Goal: Navigation & Orientation: Find specific page/section

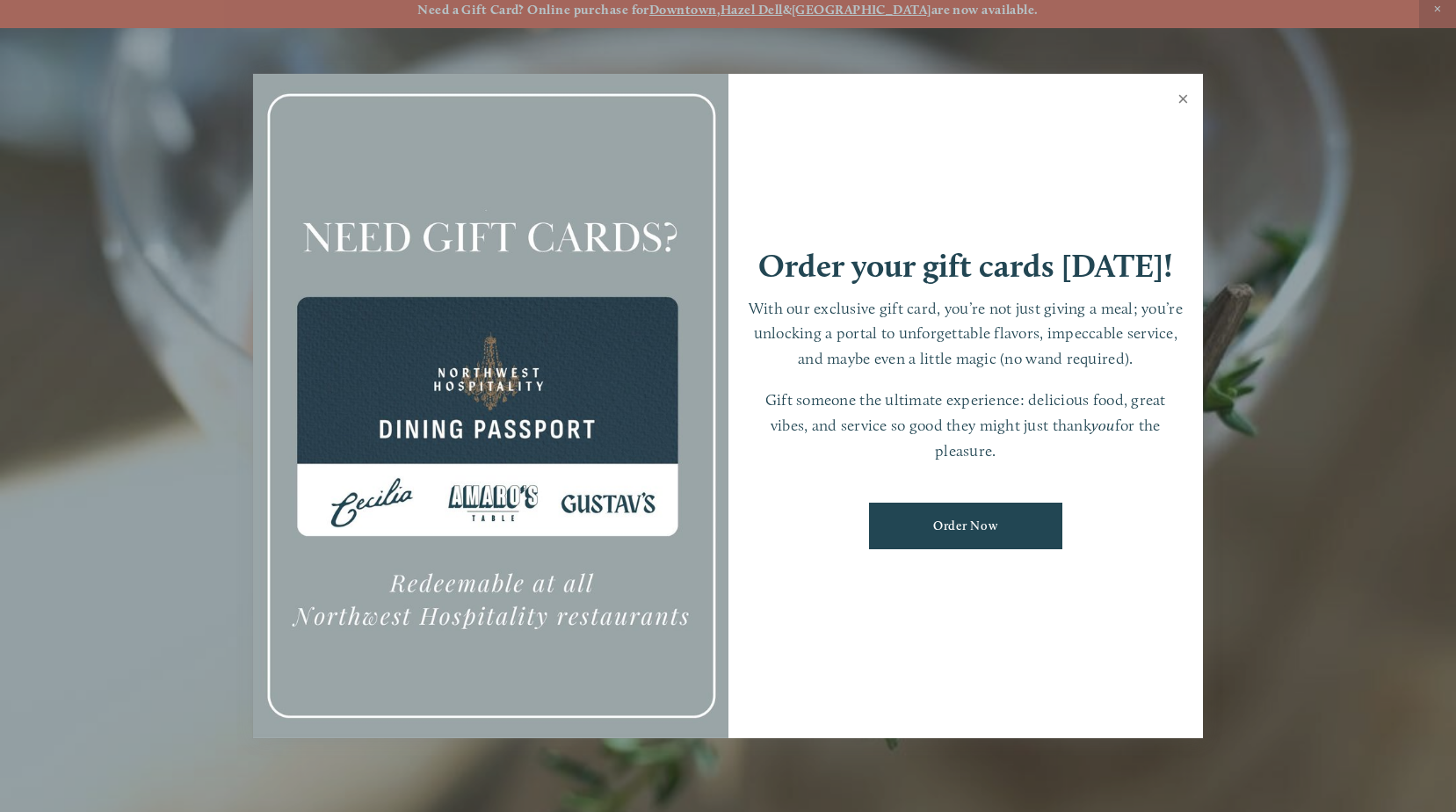
scroll to position [37, 0]
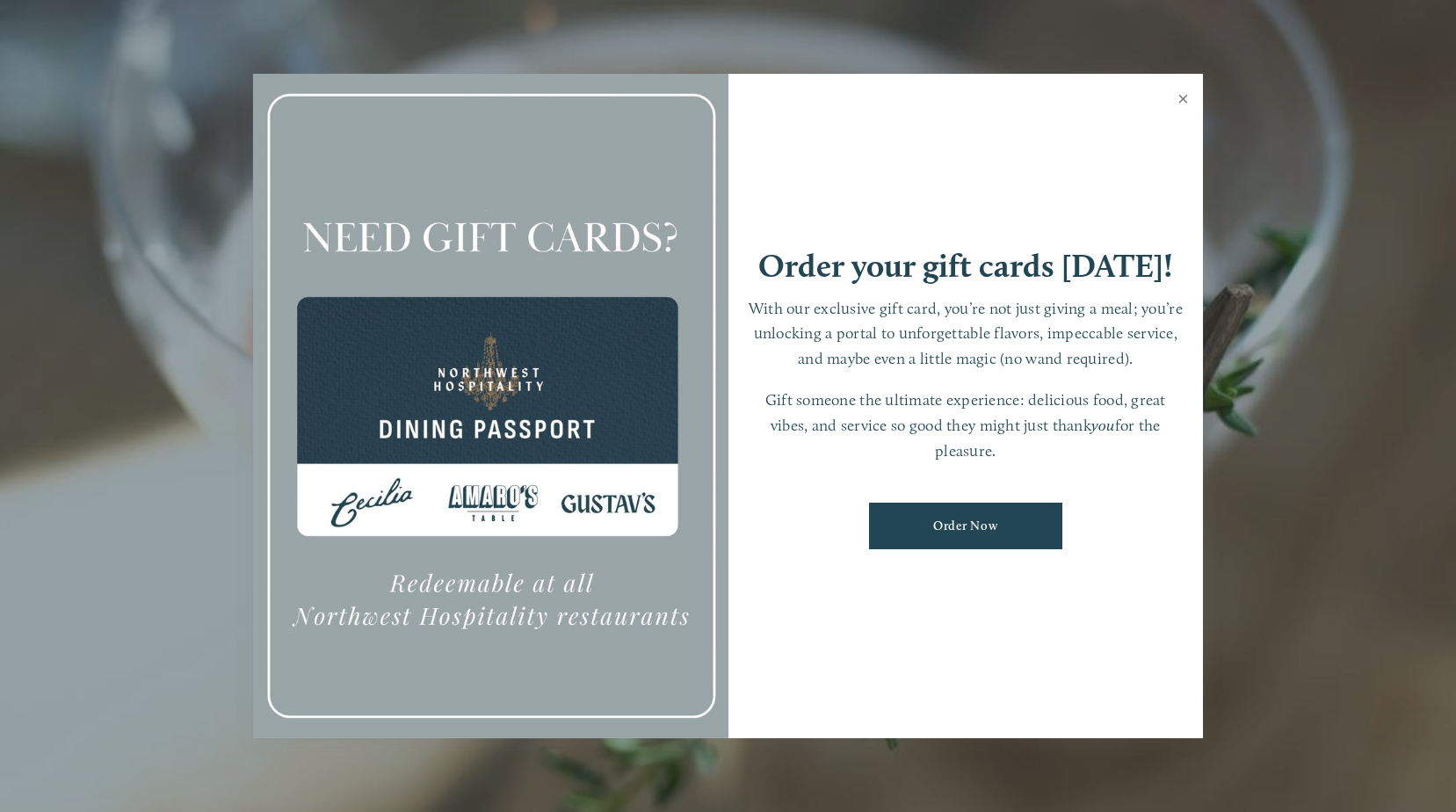
click at [1183, 100] on link "Close" at bounding box center [1183, 101] width 35 height 49
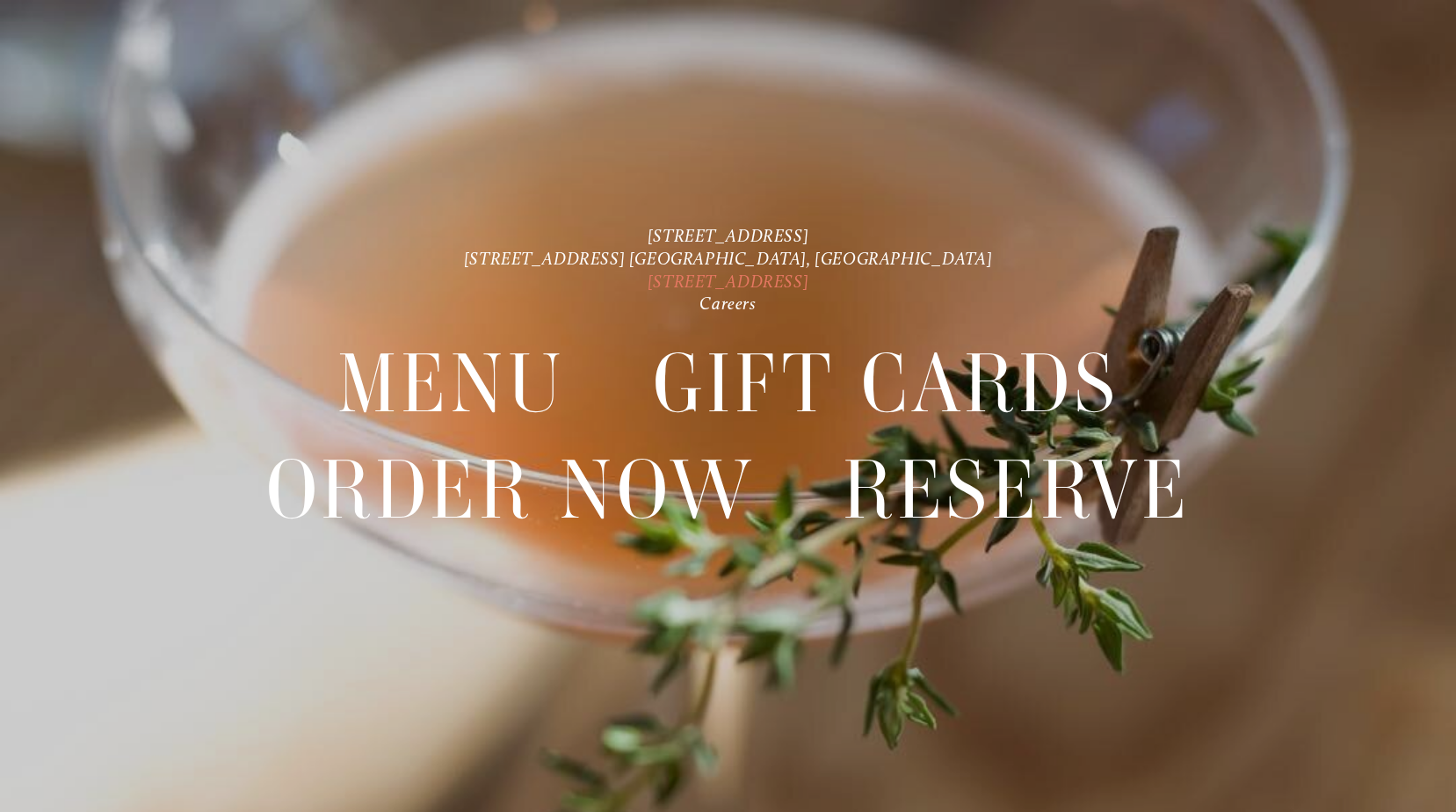
click at [650, 280] on link "[STREET_ADDRESS]" at bounding box center [728, 281] width 161 height 21
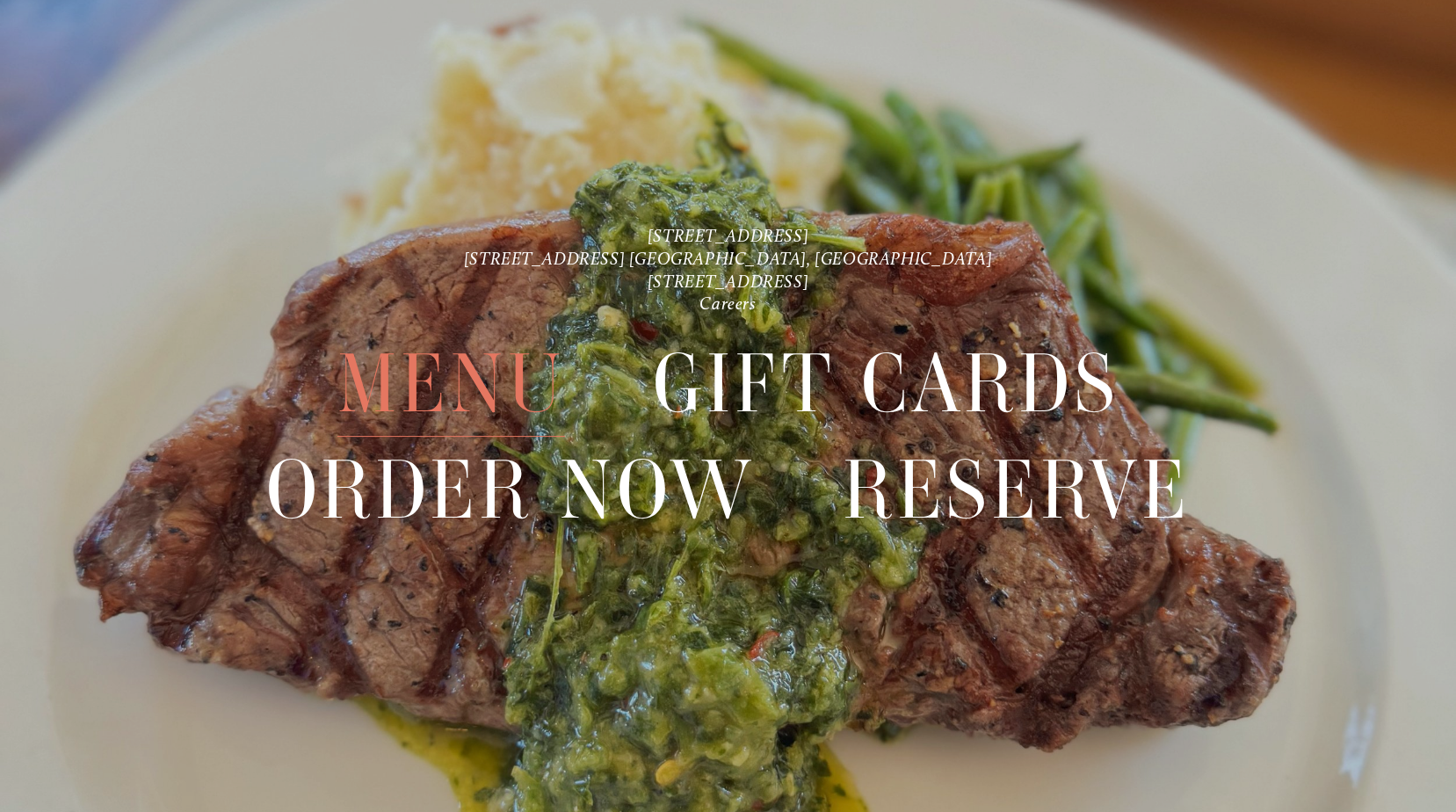
click at [429, 370] on span "Menu" at bounding box center [451, 384] width 228 height 106
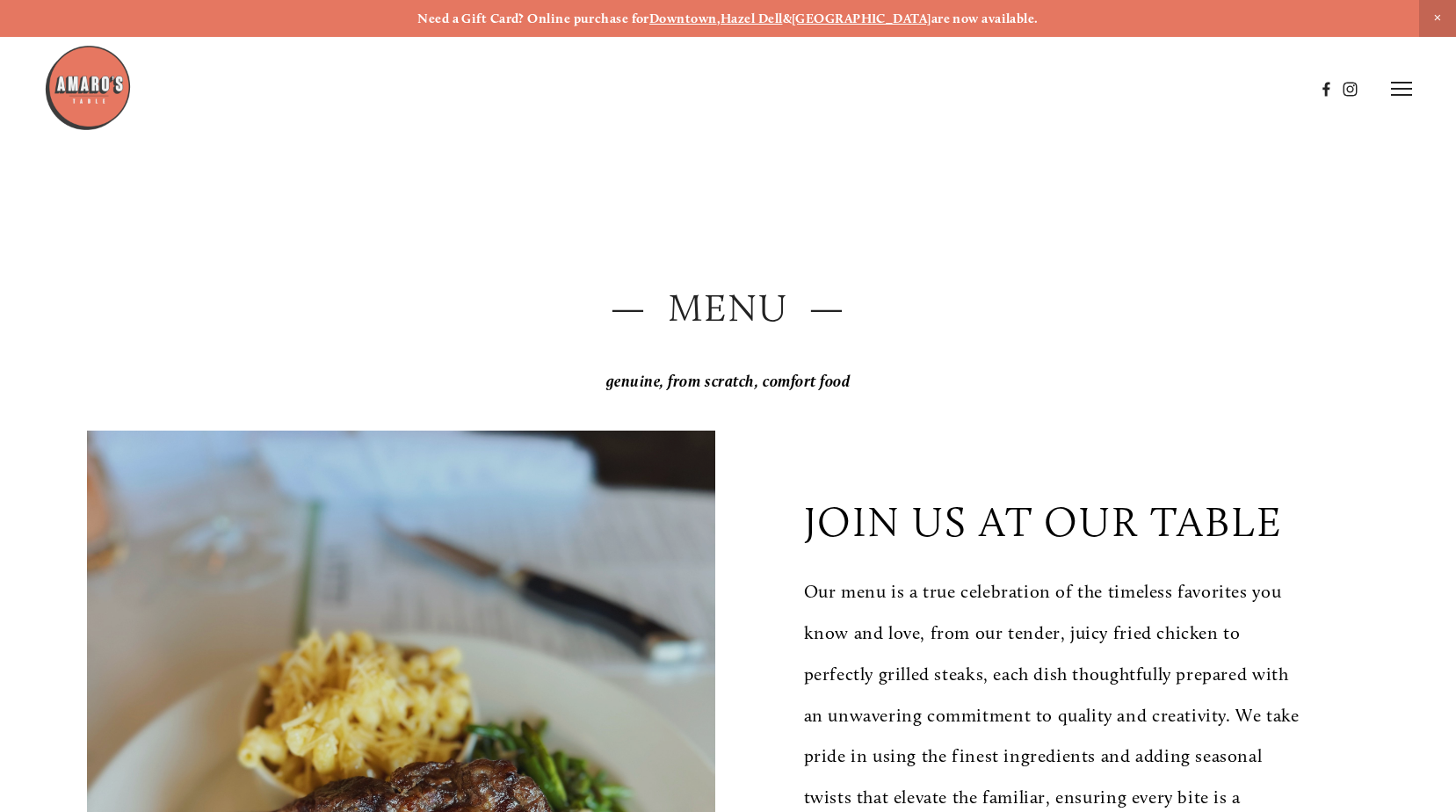
click at [1400, 90] on icon at bounding box center [1401, 89] width 21 height 16
click at [1068, 90] on span "Menu" at bounding box center [1077, 88] width 33 height 15
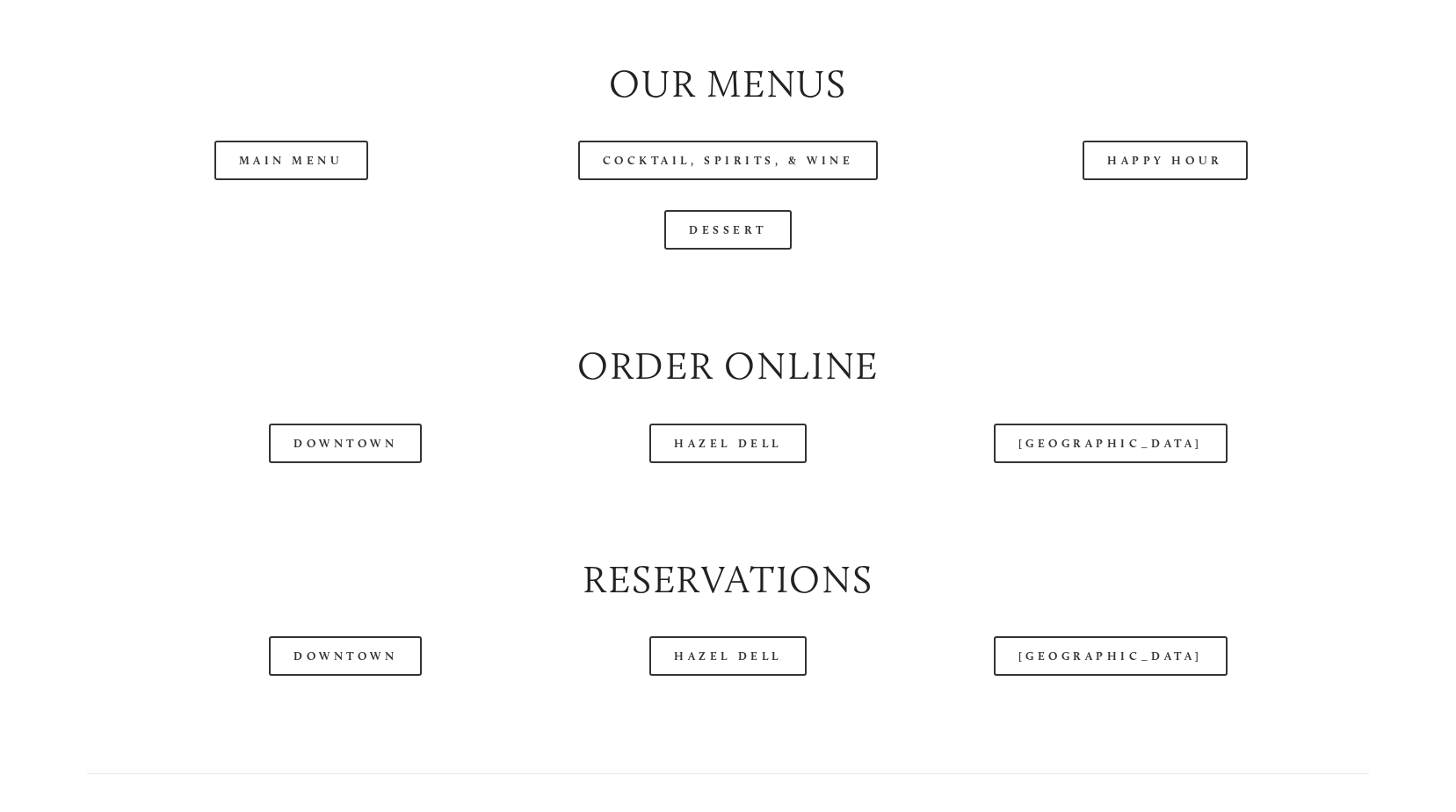
scroll to position [1919, 0]
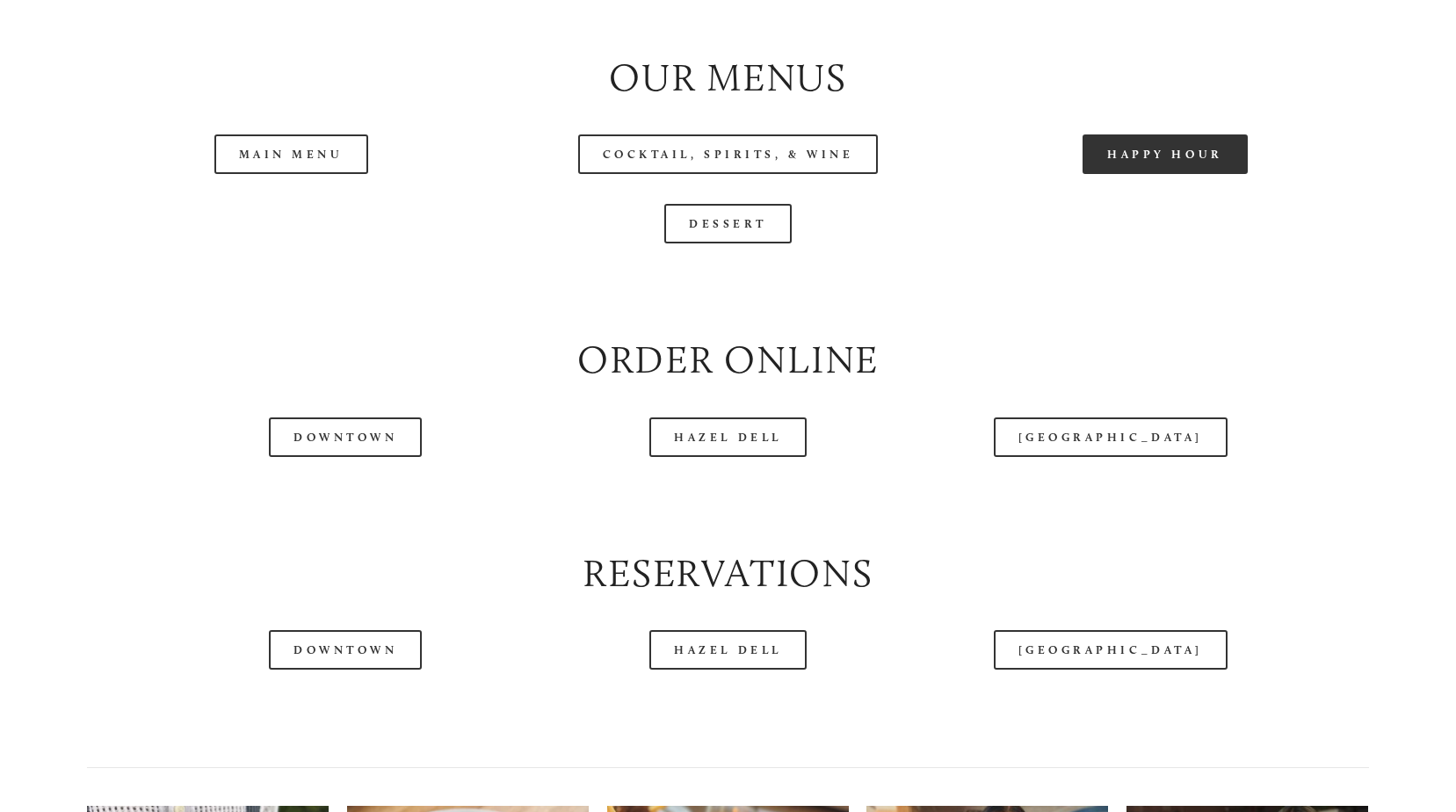
click at [1184, 174] on link "Happy Hour" at bounding box center [1164, 154] width 165 height 40
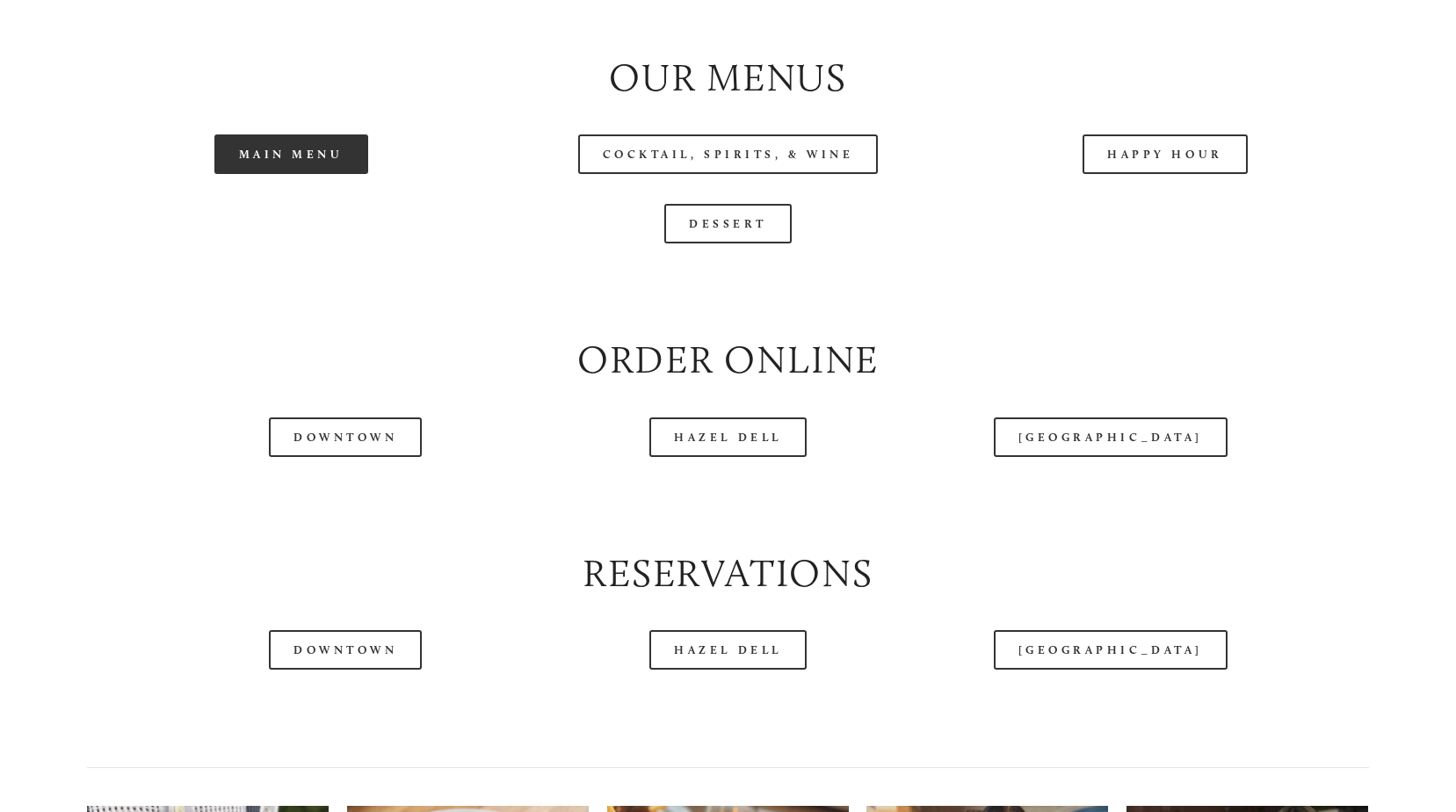
click at [330, 160] on link "Main Menu" at bounding box center [291, 154] width 153 height 40
